Goal: Contribute content: Contribute content

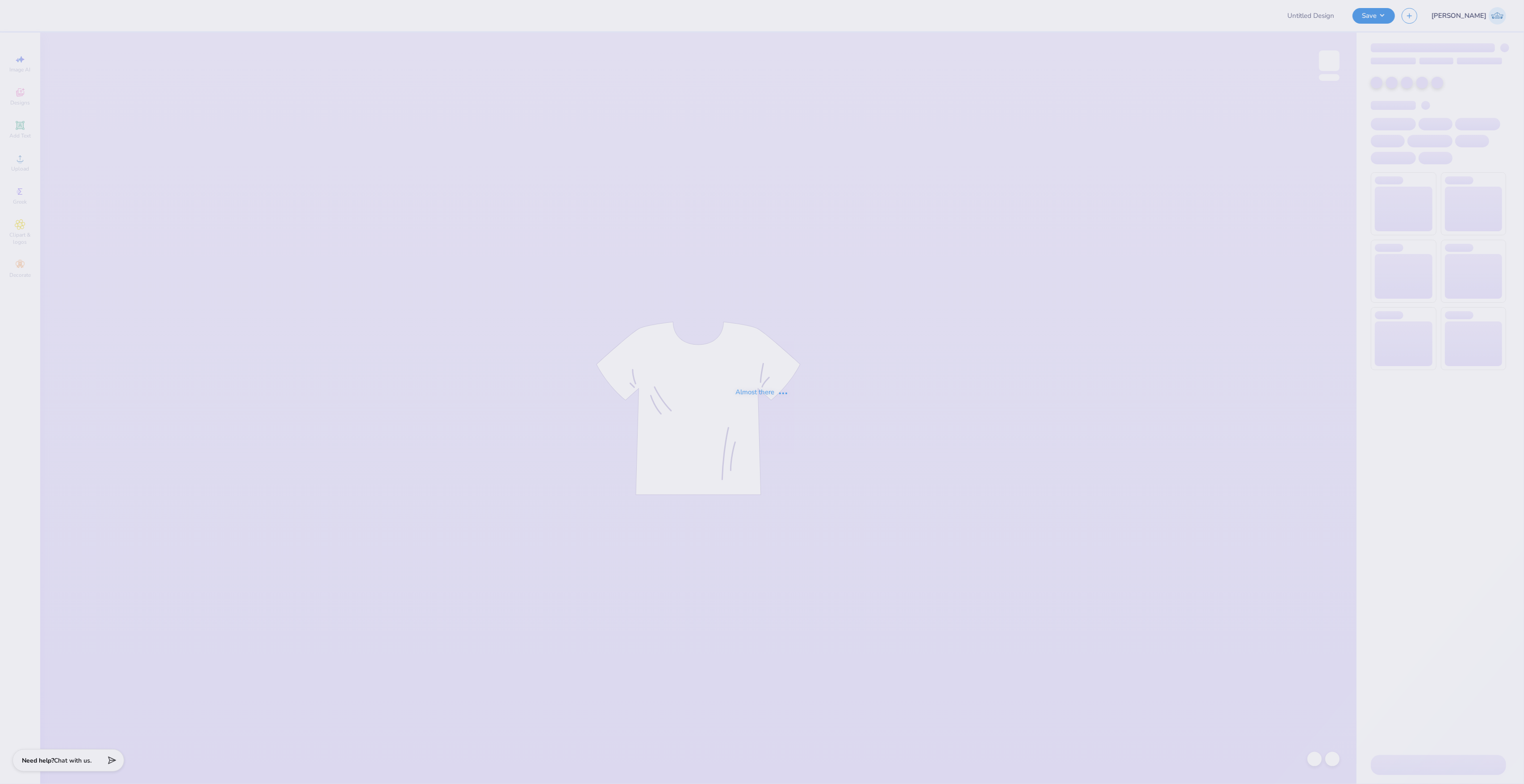
type input "SkiFinal2?"
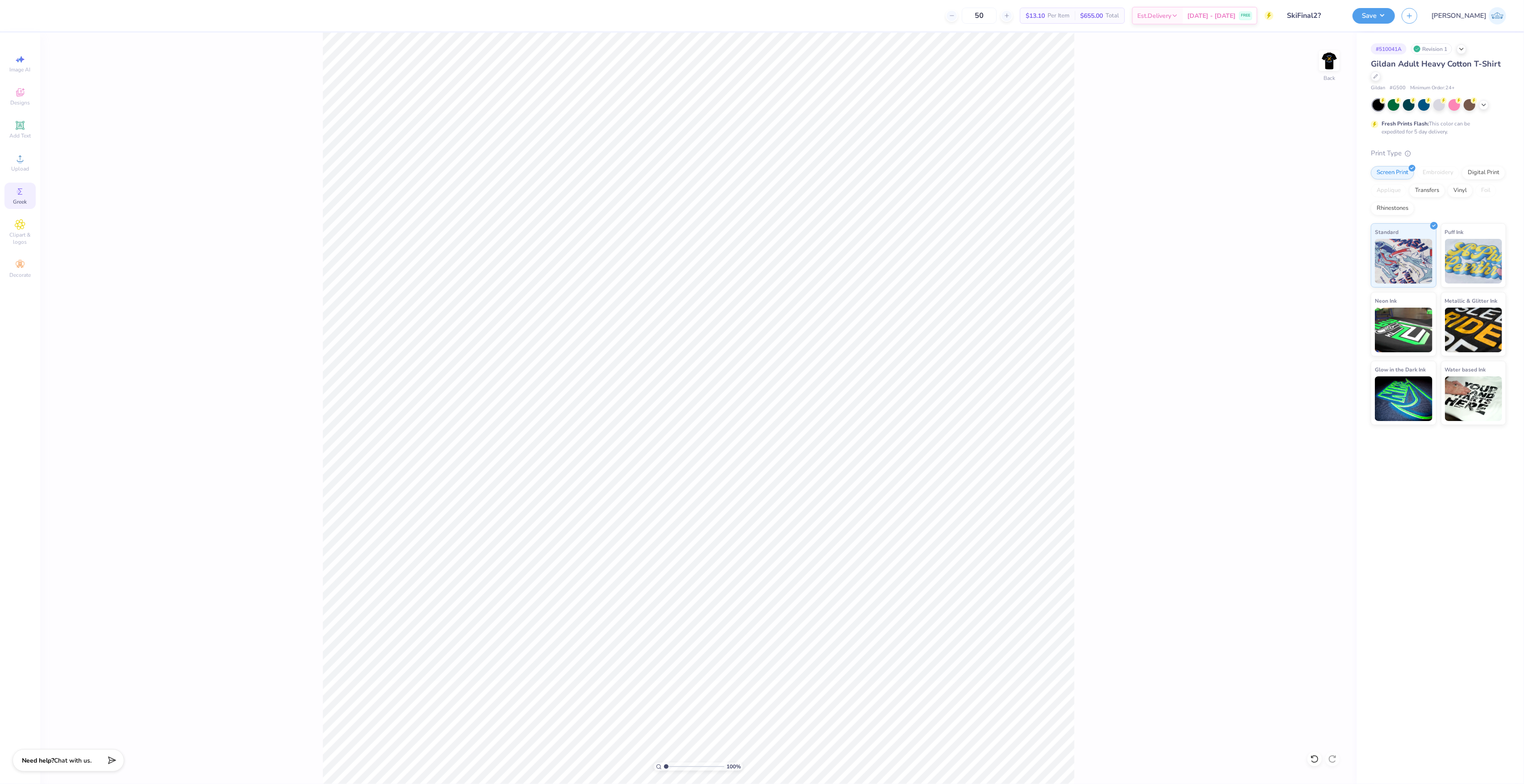
click at [29, 201] on div "Greek" at bounding box center [20, 196] width 31 height 26
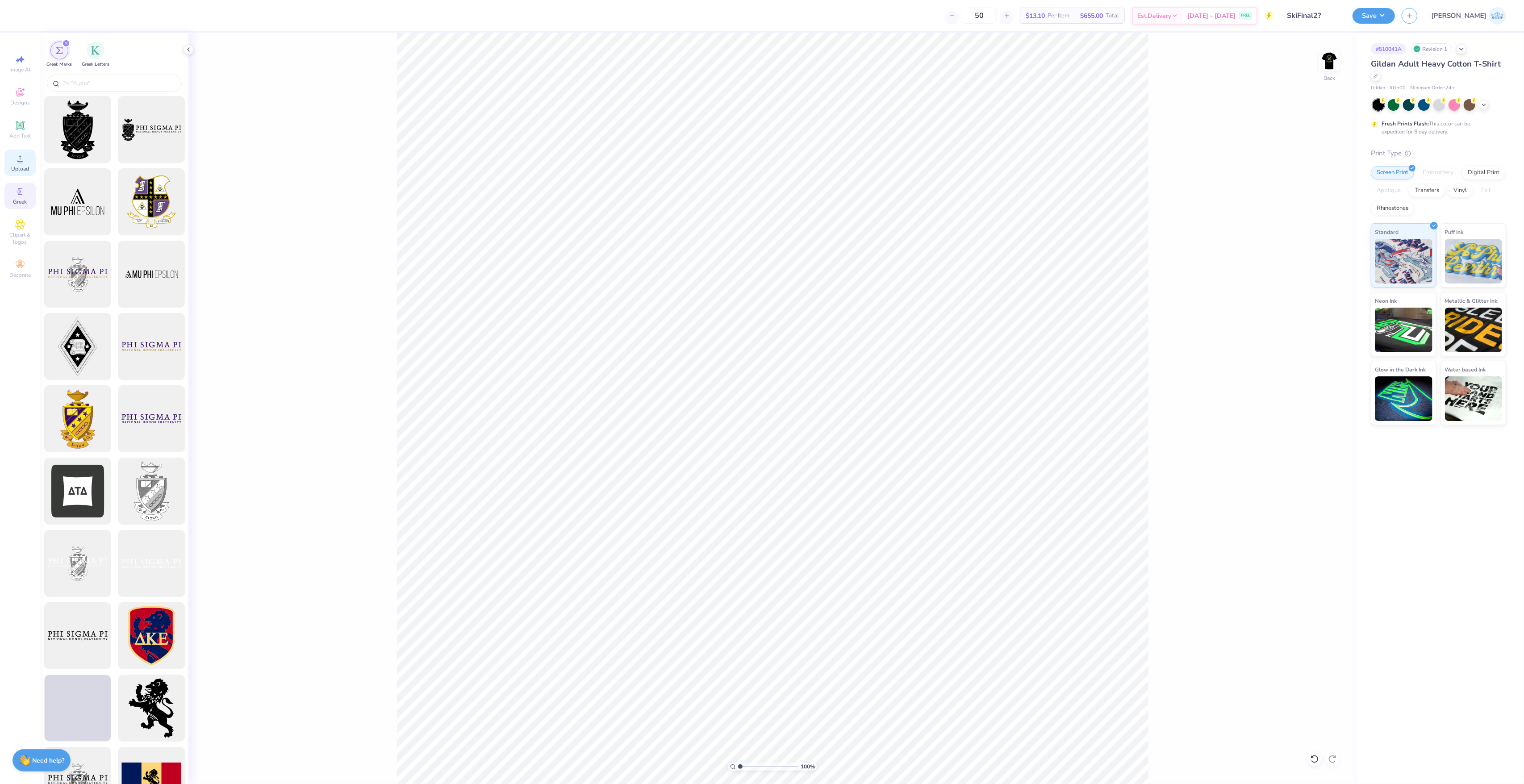
click at [22, 165] on div "Upload" at bounding box center [20, 162] width 31 height 26
click at [1316, 360] on div "100 % Back W 15.00 15.00 " H 15.76 15.76 " Y 5.37 5.37 " Center Middle Top Bott…" at bounding box center [772, 408] width 1168 height 751
click at [1317, 365] on input "15.00" at bounding box center [1323, 367] width 33 height 12
type input "3.00"
type input "3.15"
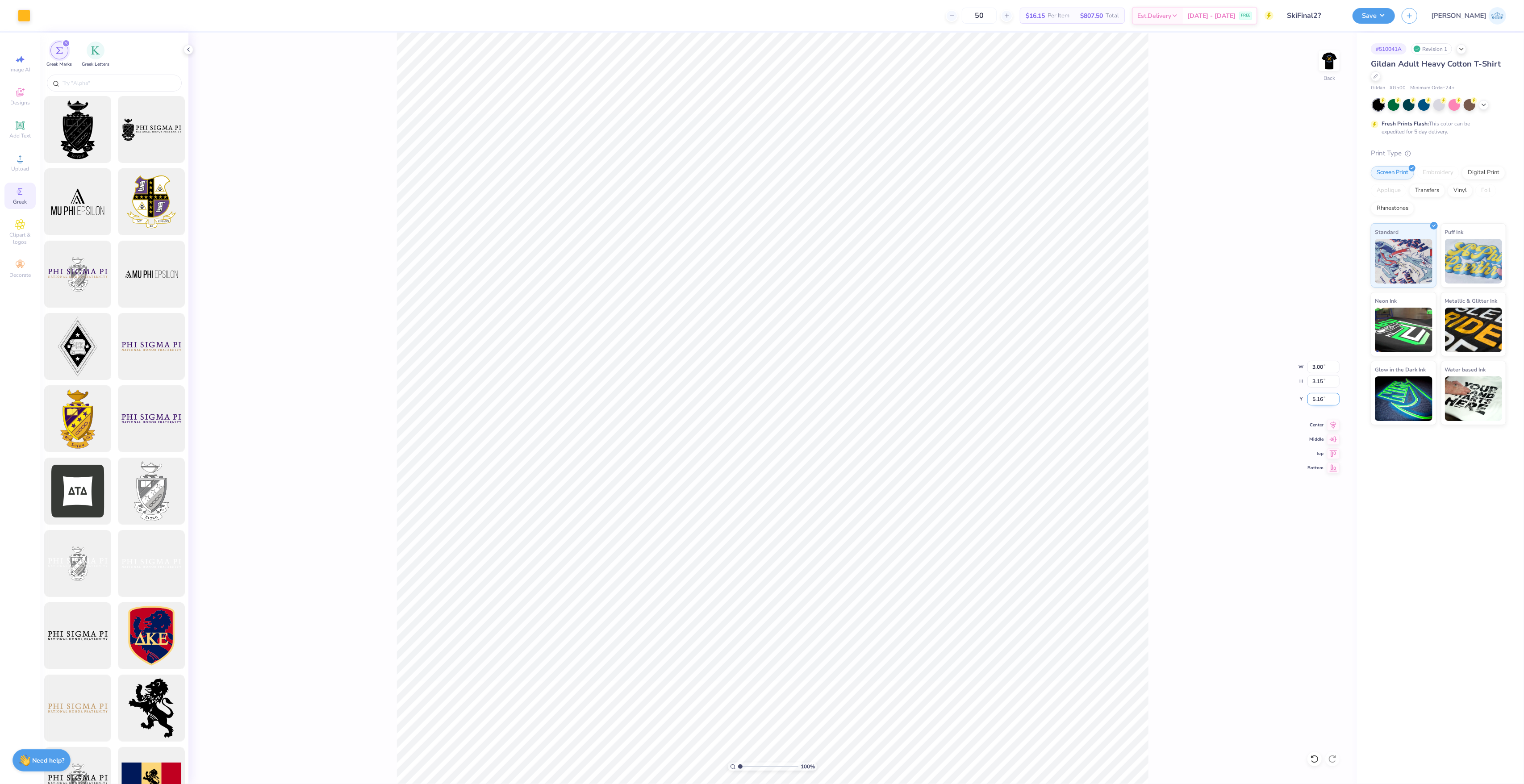
click at [1312, 399] on input "5.16" at bounding box center [1323, 398] width 33 height 12
type input "3.00"
click at [1191, 430] on div "100 % Back W 3.00 3.00 " H 3.15 3.15 " Y 3.00 3.00 " Center Middle Top Bottom" at bounding box center [772, 408] width 1168 height 751
click at [1329, 56] on img at bounding box center [1329, 60] width 35 height 35
click at [18, 170] on span "Upload" at bounding box center [20, 169] width 18 height 7
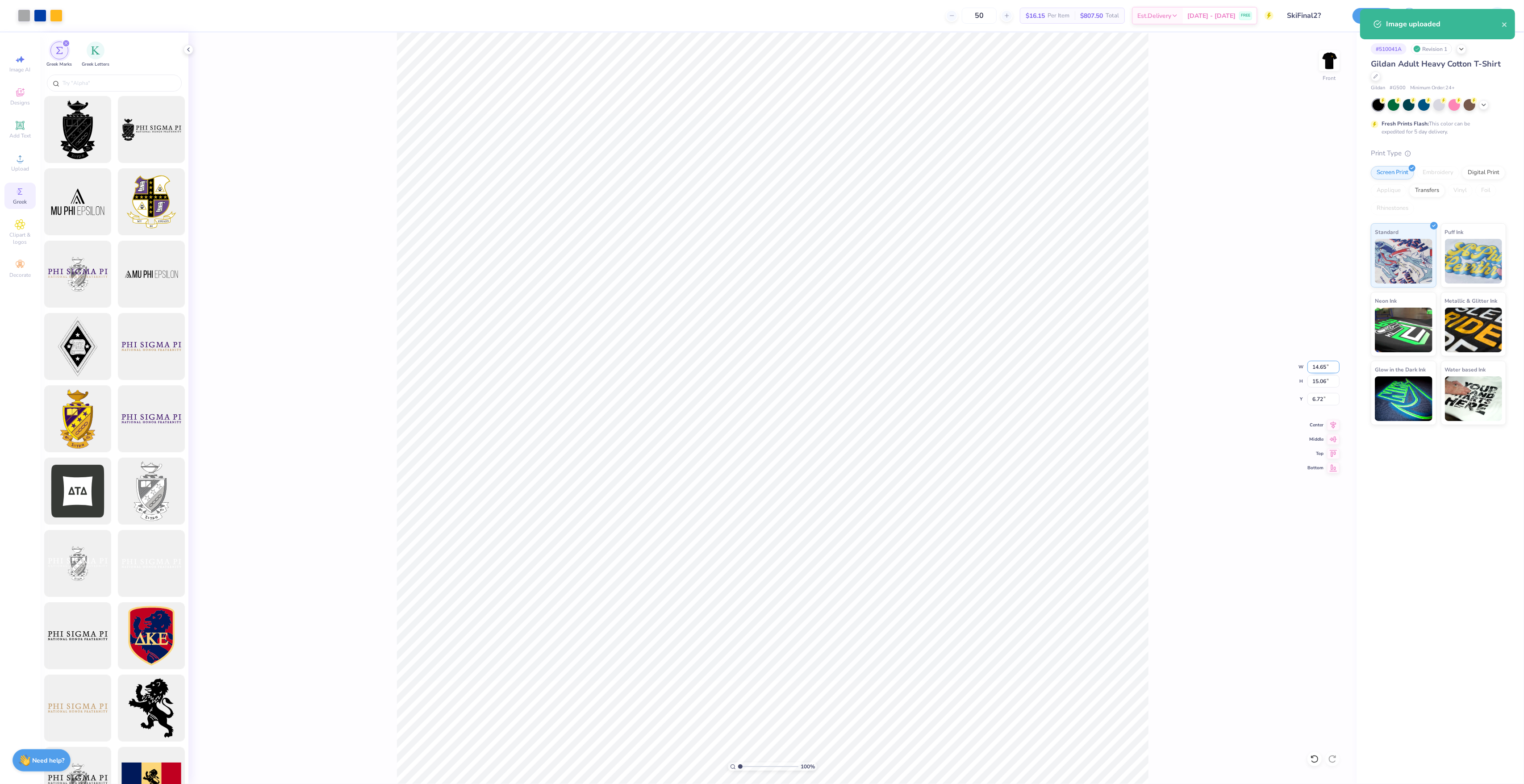
click at [1315, 365] on input "14.65" at bounding box center [1323, 367] width 33 height 12
type input "12.50"
type input "12.85"
click at [1322, 396] on input "7.82" at bounding box center [1323, 398] width 33 height 12
type input "3.00"
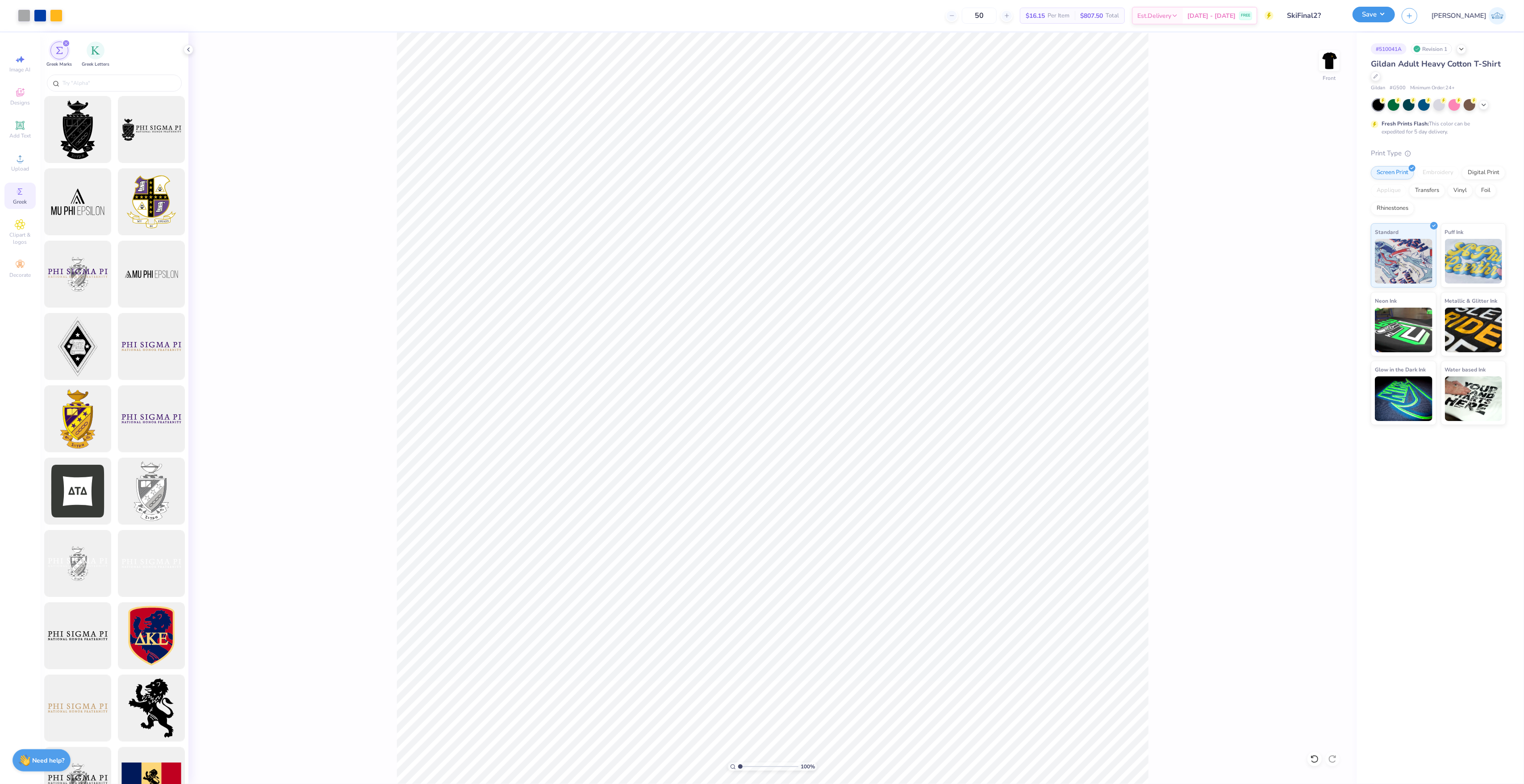
click at [1395, 9] on button "Save" at bounding box center [1374, 14] width 43 height 16
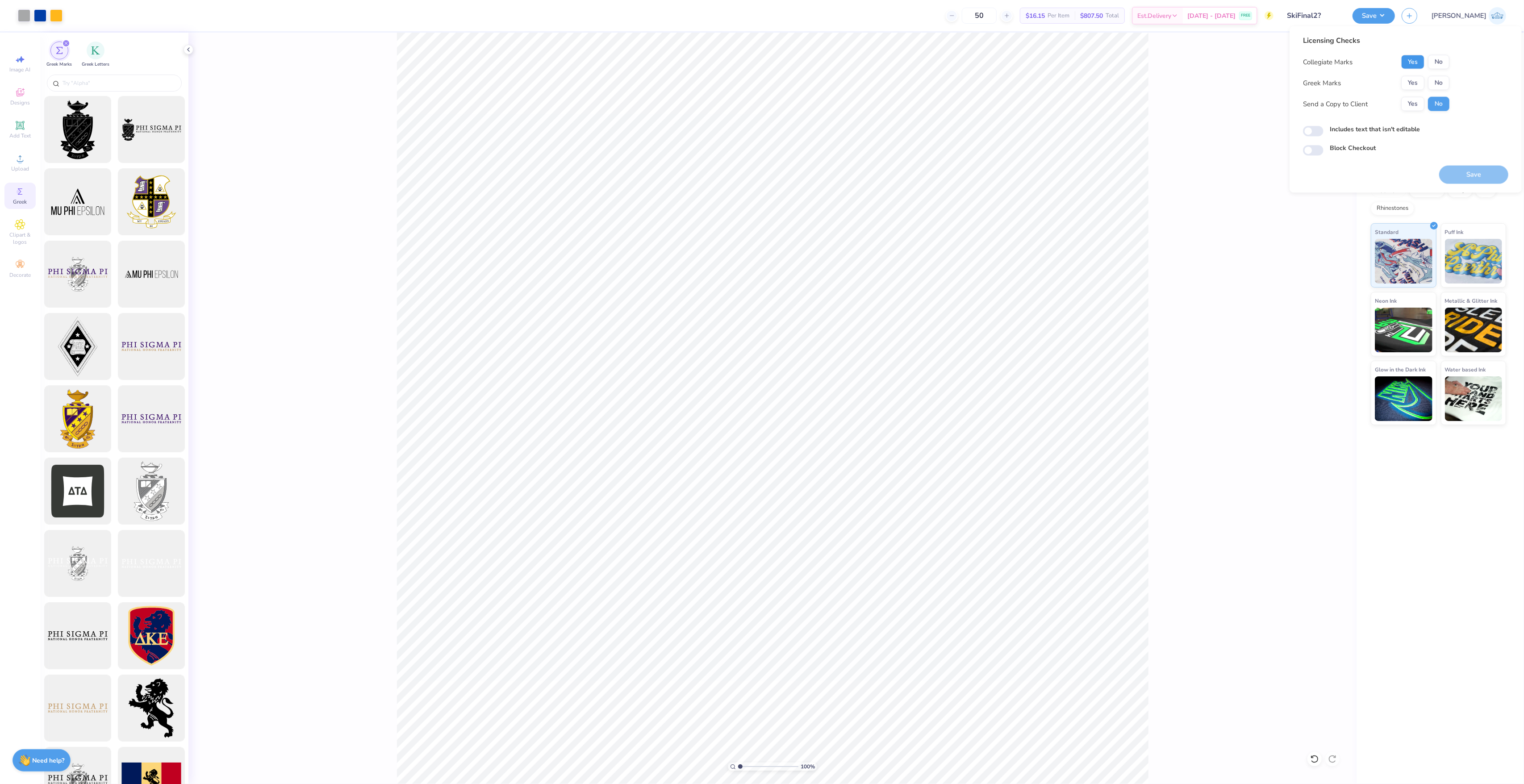
click at [1412, 64] on button "Yes" at bounding box center [1413, 62] width 23 height 14
click at [1437, 79] on button "No" at bounding box center [1439, 83] width 22 height 14
click at [1419, 95] on div "Collegiate Marks Yes No Greek Marks Yes No Send a Copy to Client Yes No" at bounding box center [1376, 83] width 147 height 56
click at [1413, 99] on button "Yes" at bounding box center [1413, 104] width 23 height 14
click at [1315, 137] on div "Licensing Checks Collegiate Marks Yes No Greek Marks Yes No Send a Copy to Clie…" at bounding box center [1406, 95] width 205 height 121
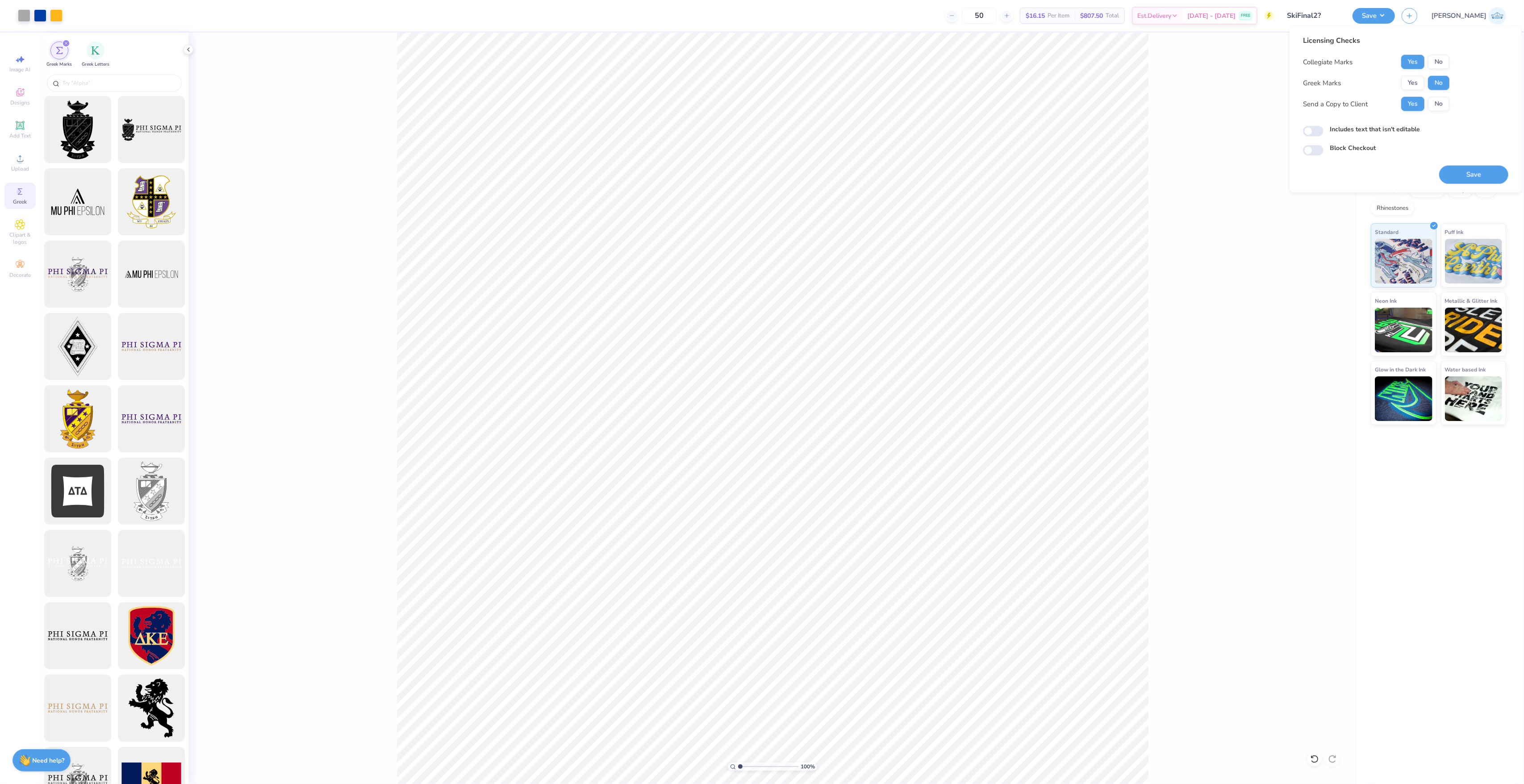
drag, startPoint x: 1312, startPoint y: 137, endPoint x: 1301, endPoint y: 133, distance: 11.7
click at [1308, 136] on div "Licensing Checks Collegiate Marks Yes No Greek Marks Yes No Send a Copy to Clie…" at bounding box center [1406, 95] width 205 height 121
click at [1301, 133] on div "Licensing Checks Collegiate Marks Yes No Greek Marks Yes No Send a Copy to Clie…" at bounding box center [1405, 109] width 232 height 167
click at [1312, 133] on input "Includes text that isn't editable" at bounding box center [1313, 131] width 20 height 11
checkbox input "true"
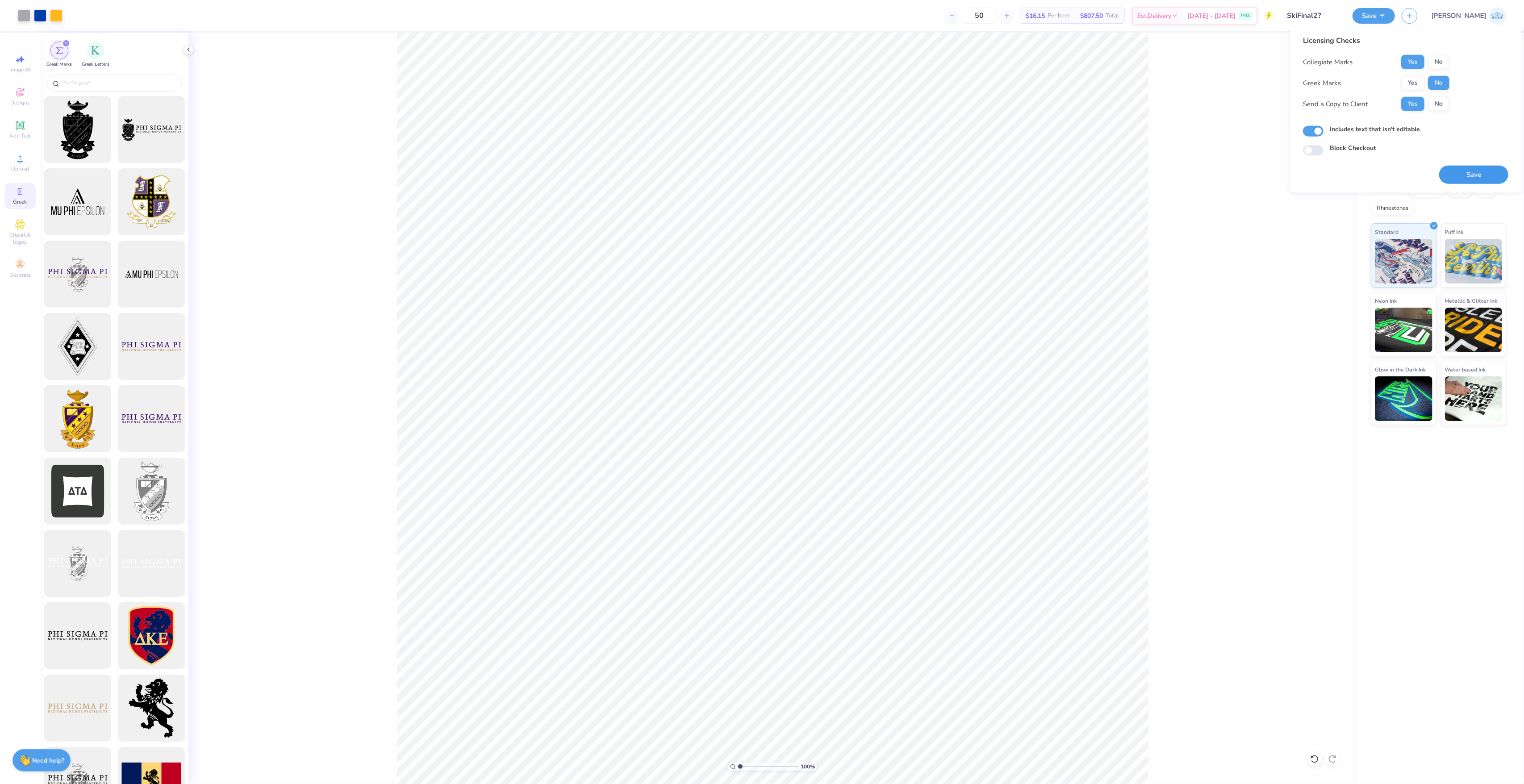
click at [1447, 170] on button "Save" at bounding box center [1473, 174] width 69 height 18
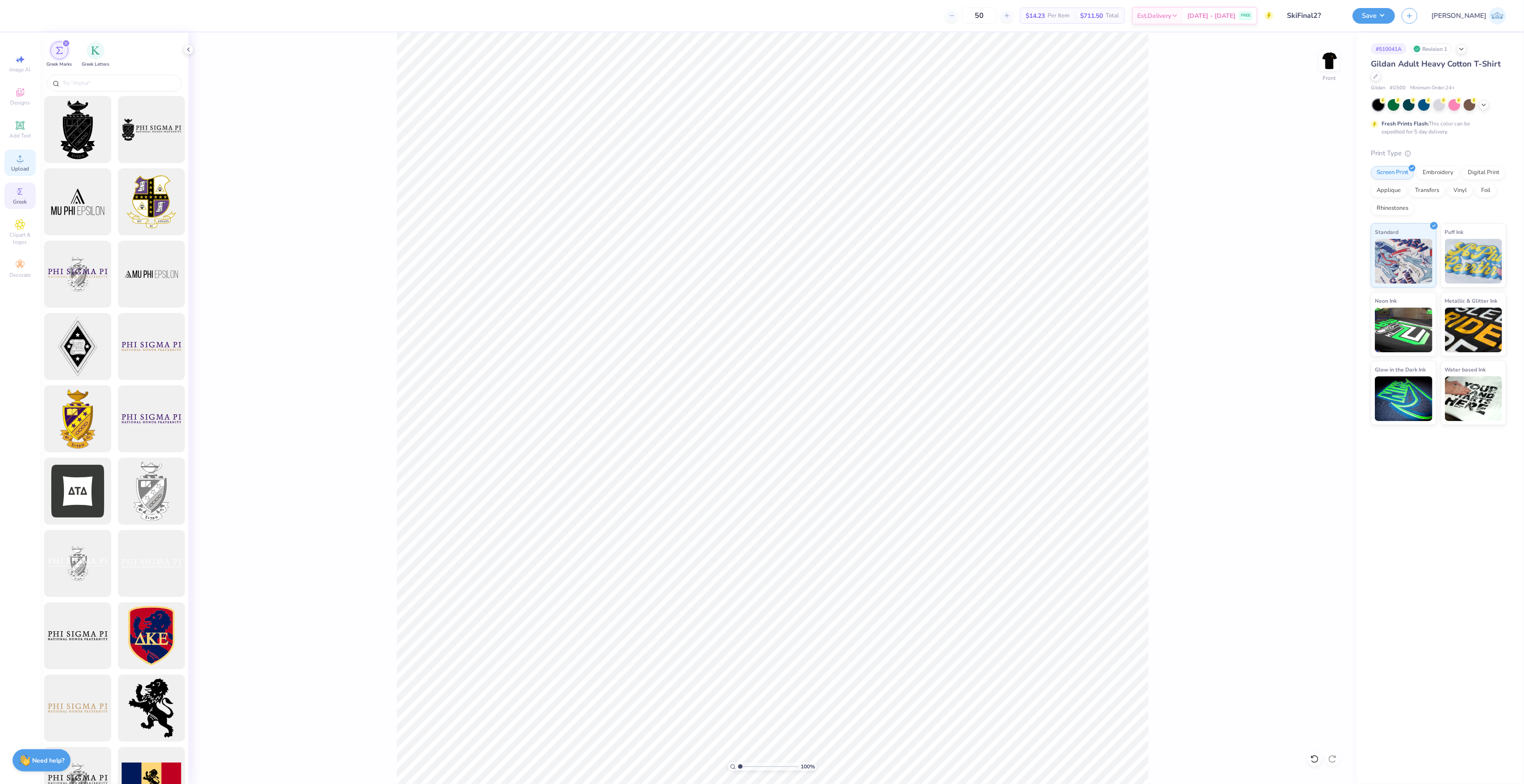
click at [14, 157] on icon at bounding box center [20, 158] width 11 height 11
click at [1314, 361] on input "14.65" at bounding box center [1323, 367] width 33 height 12
type input "12.50"
type input "12.85"
click at [1314, 401] on input "7.82" at bounding box center [1323, 398] width 33 height 12
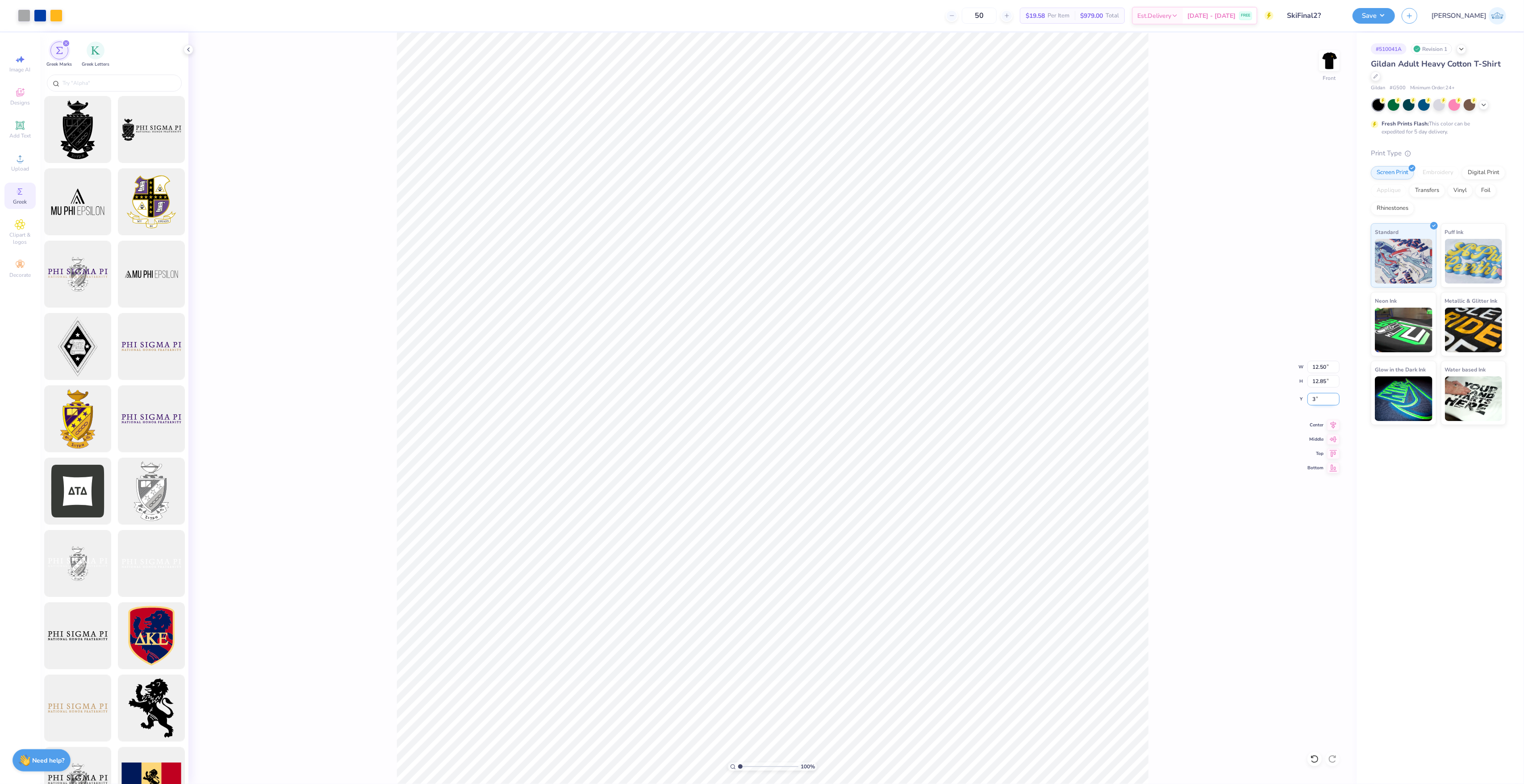
type input "3.00"
click at [1395, 22] on button "Save" at bounding box center [1374, 14] width 43 height 16
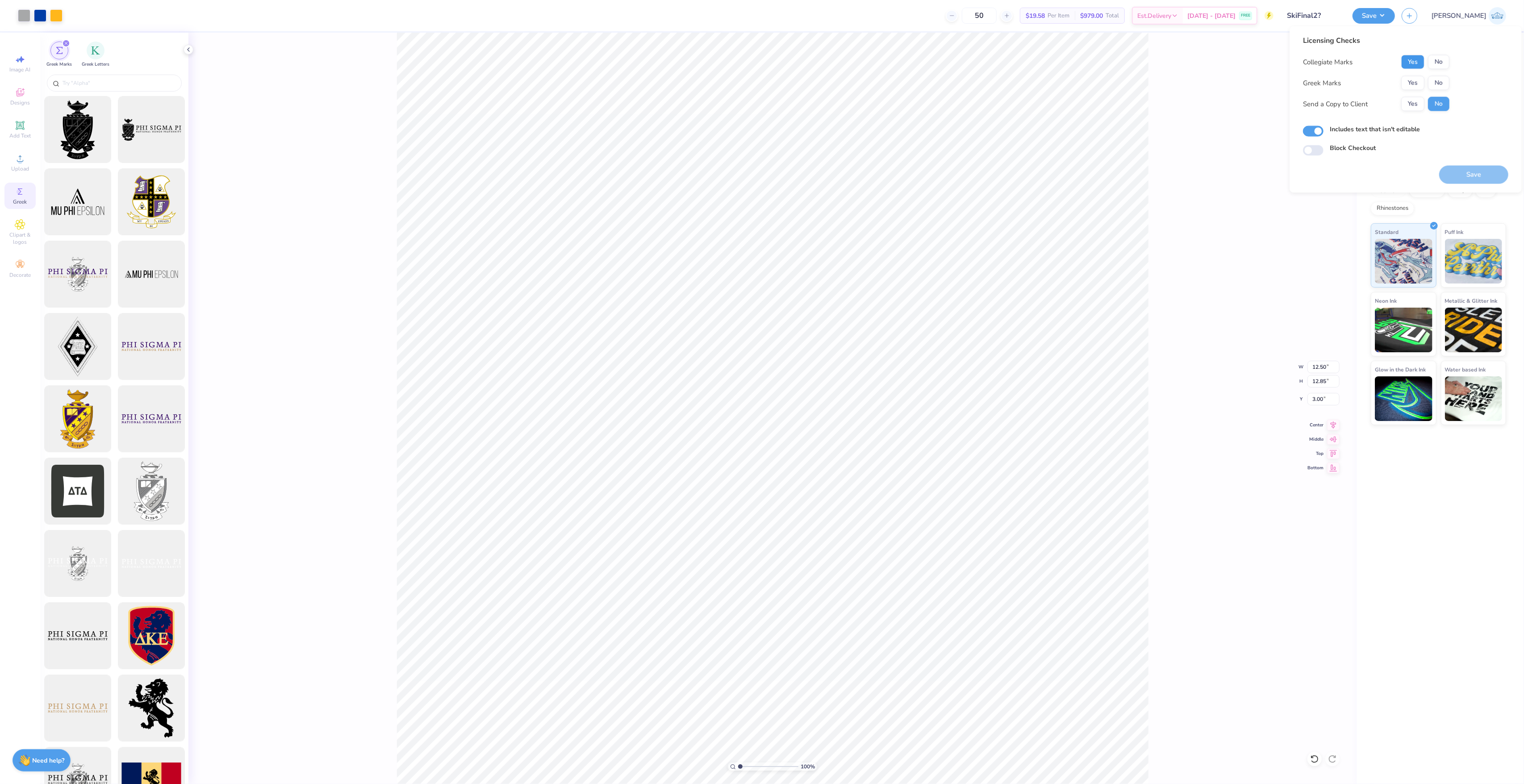
click at [1420, 59] on button "Yes" at bounding box center [1413, 62] width 23 height 14
click at [1432, 77] on button "No" at bounding box center [1439, 83] width 22 height 14
click at [1424, 101] on button "Yes" at bounding box center [1413, 104] width 23 height 14
click at [1444, 167] on button "Save" at bounding box center [1473, 174] width 69 height 18
drag, startPoint x: 1425, startPoint y: 116, endPoint x: 1434, endPoint y: 97, distance: 21.0
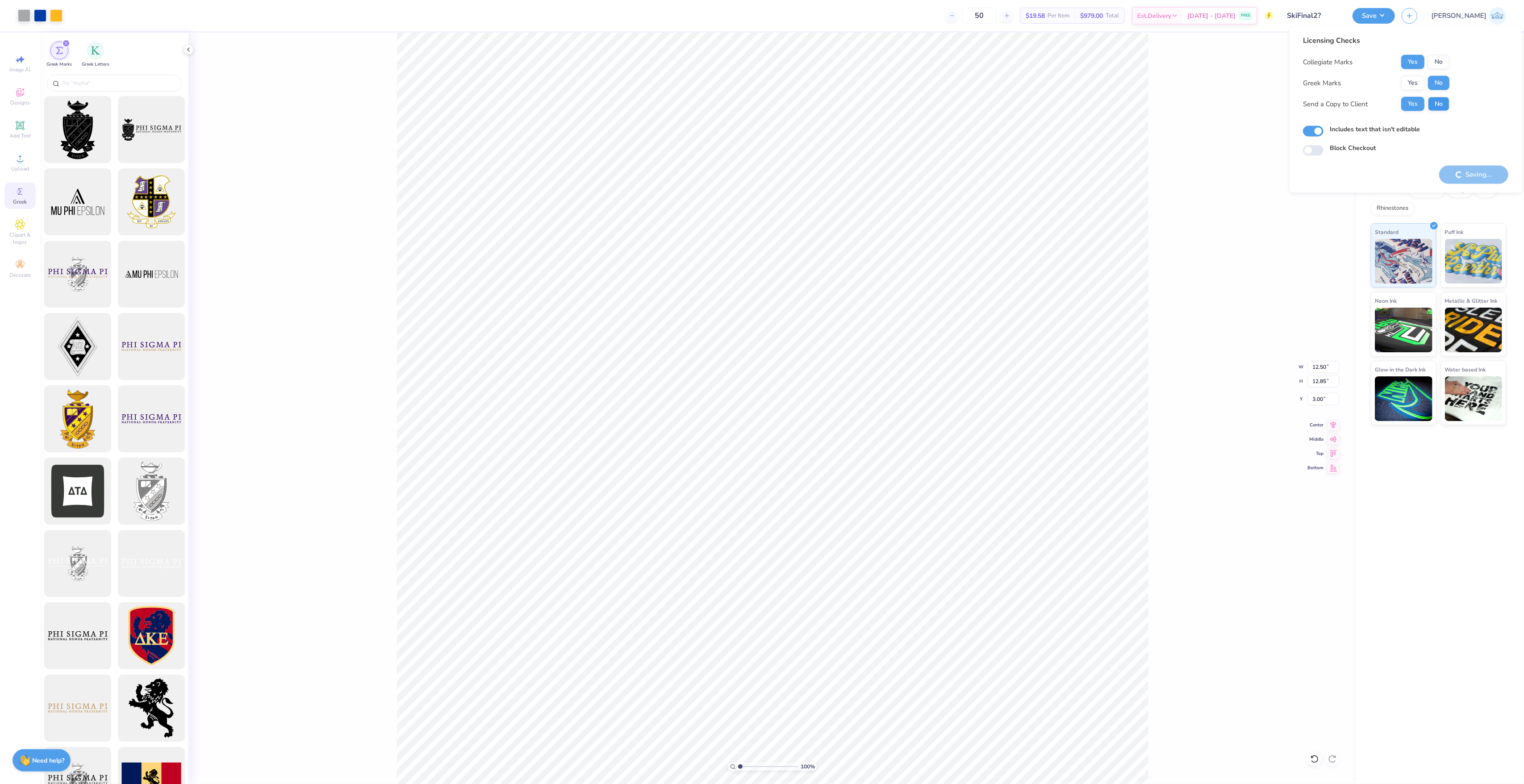
click at [1429, 109] on div "Licensing Checks Collegiate Marks Yes No Greek Marks Yes No Send a Copy to Clie…" at bounding box center [1376, 77] width 147 height 82
click at [1434, 97] on button "No" at bounding box center [1439, 104] width 22 height 14
